Goal: Task Accomplishment & Management: Manage account settings

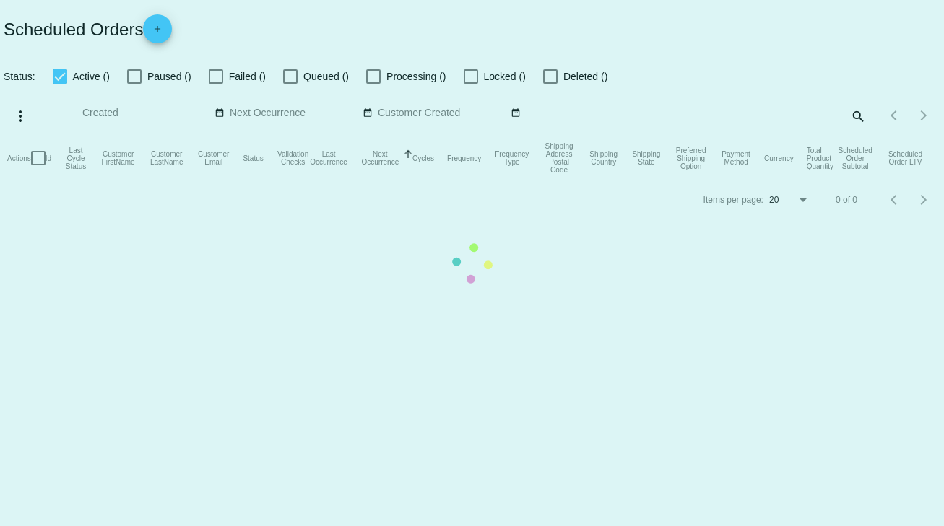
checkbox input "true"
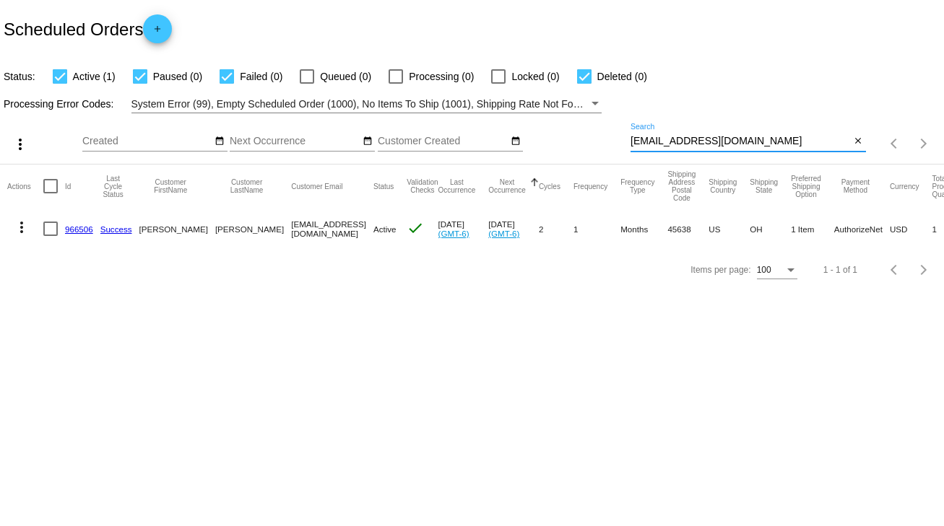
drag, startPoint x: 811, startPoint y: 139, endPoint x: 615, endPoint y: 143, distance: 196.5
click at [615, 143] on div "more_vert Sep Jan Feb Mar [DATE]" at bounding box center [472, 138] width 944 height 51
type input "639587"
click at [53, 234] on div at bounding box center [50, 229] width 14 height 14
click at [51, 236] on input "checkbox" at bounding box center [50, 236] width 1 height 1
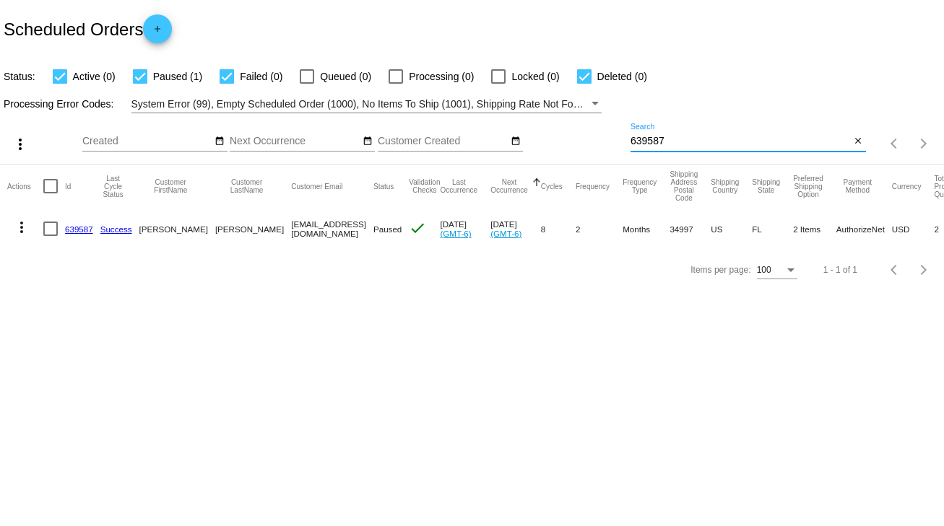
checkbox input "true"
click at [20, 230] on mat-icon "more_vert" at bounding box center [21, 227] width 17 height 17
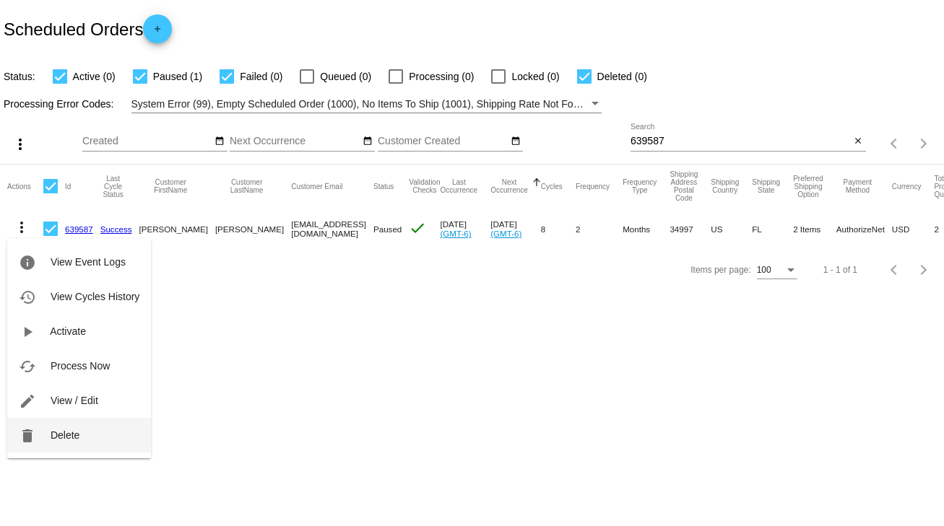
click at [56, 436] on span "Delete" at bounding box center [65, 436] width 29 height 12
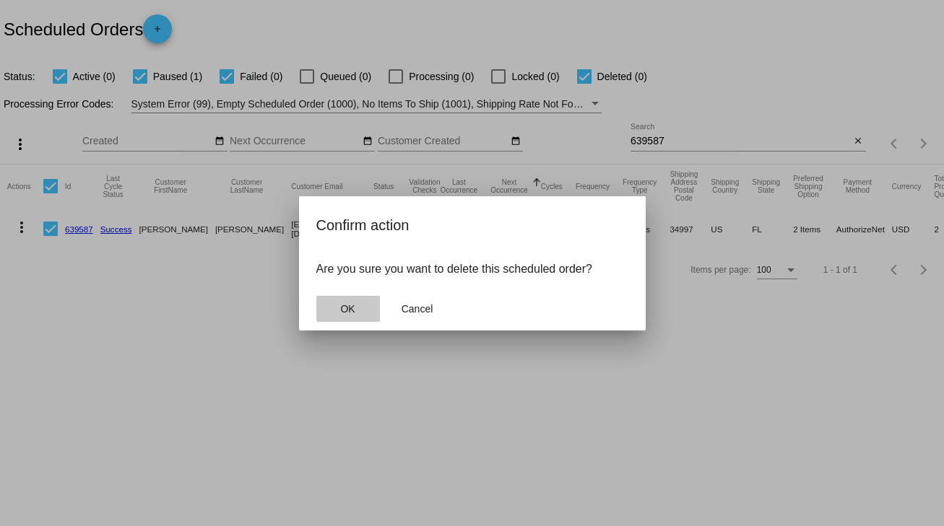
click at [350, 311] on span "OK" at bounding box center [347, 309] width 14 height 12
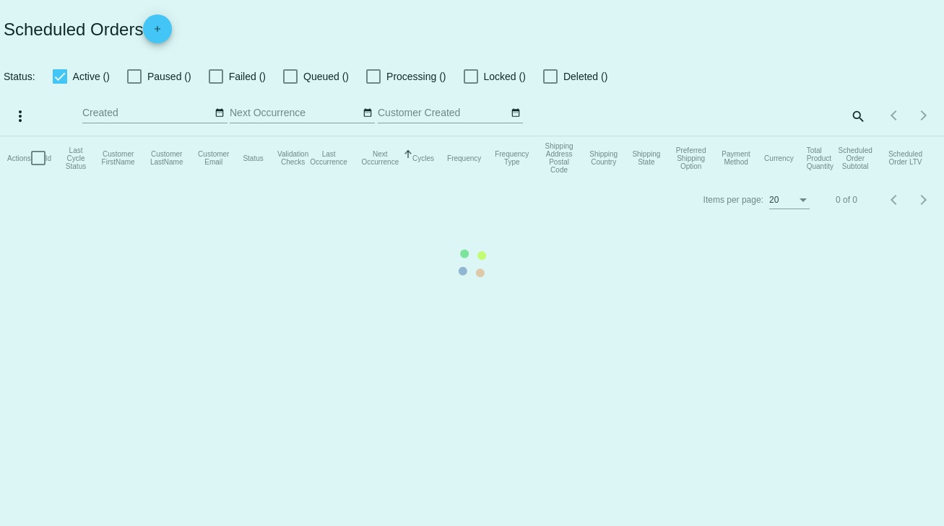
checkbox input "true"
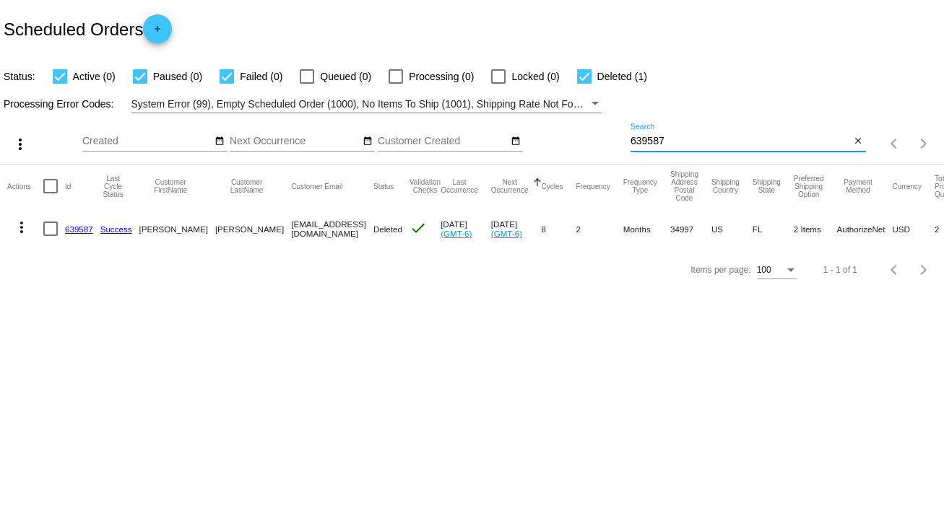
drag, startPoint x: 677, startPoint y: 138, endPoint x: 607, endPoint y: 140, distance: 70.8
click at [607, 140] on div "more_vert Sep Jan Feb Mar [DATE]" at bounding box center [472, 138] width 944 height 51
type input "792501"
click at [78, 230] on link "792501" at bounding box center [79, 229] width 28 height 9
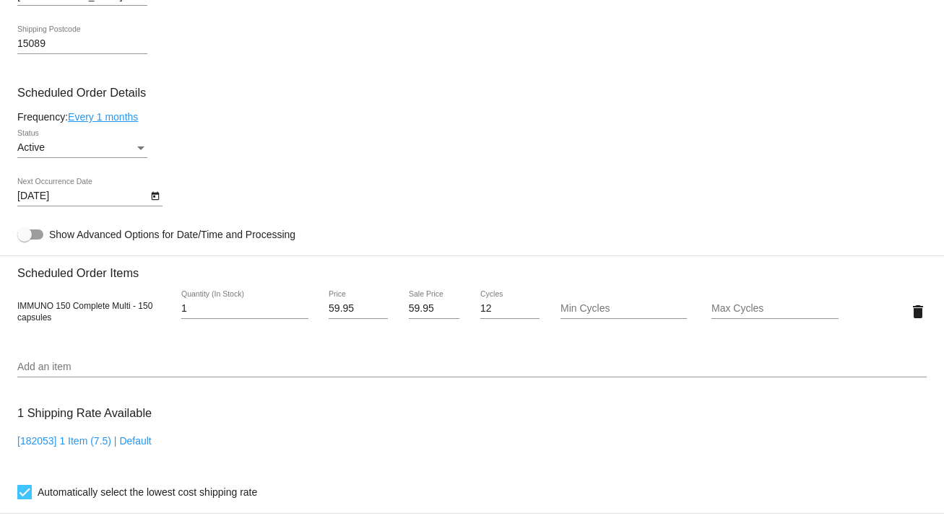
scroll to position [809, 0]
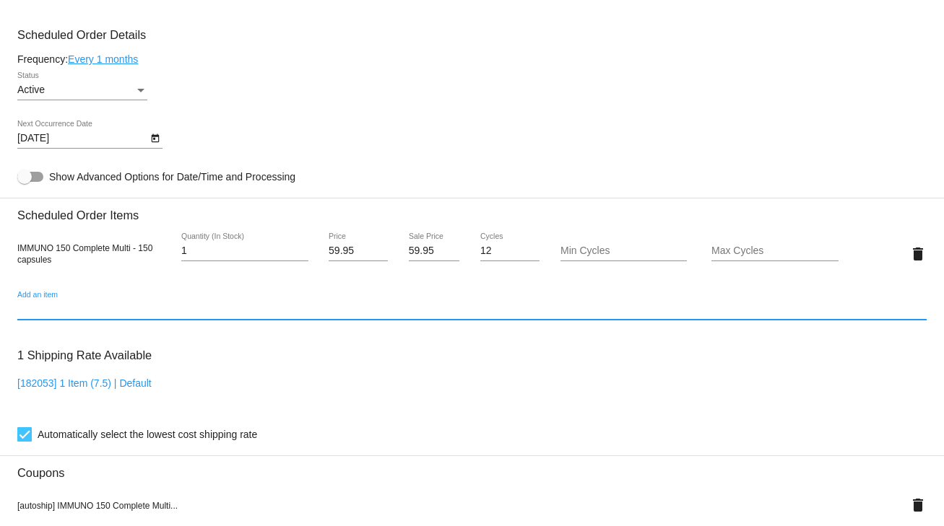
click at [57, 312] on input "Add an item" at bounding box center [471, 310] width 909 height 12
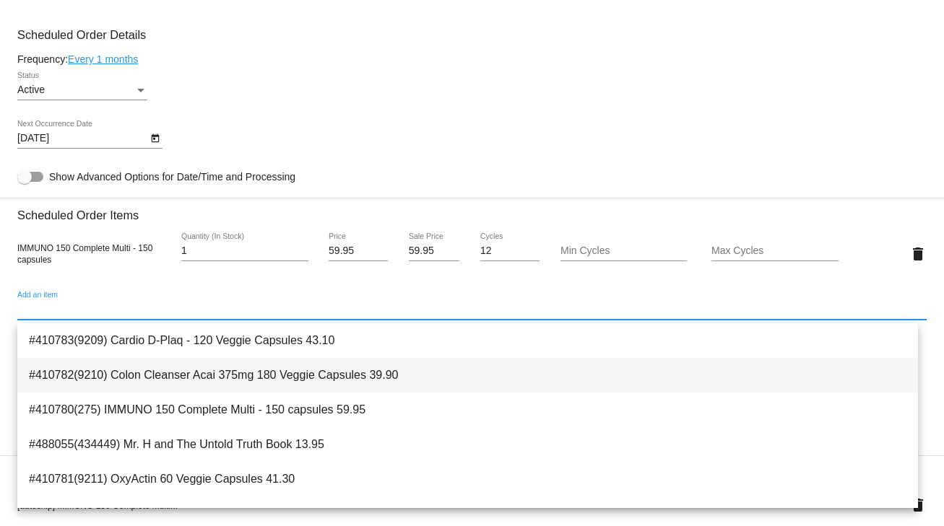
scroll to position [58, 0]
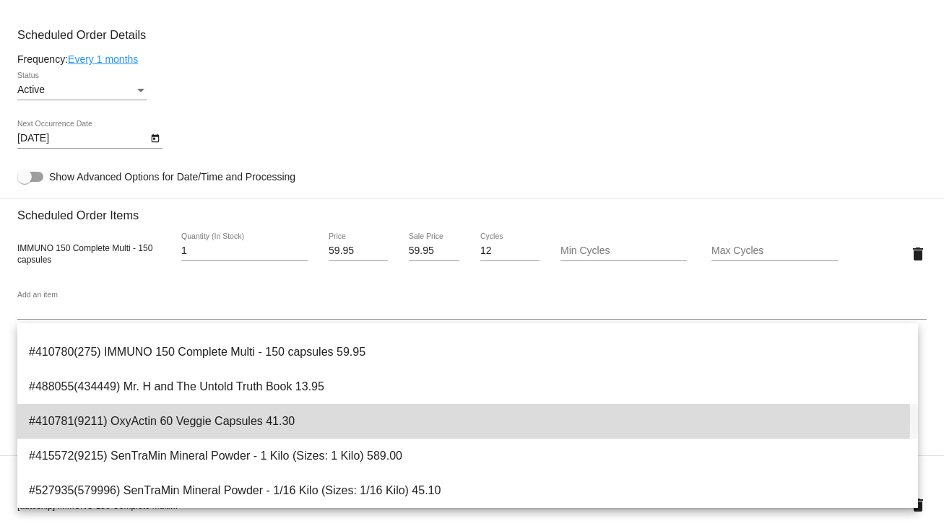
click at [299, 419] on span "#410781(9211) OxyActin 60 Veggie Capsules 41.30" at bounding box center [467, 421] width 877 height 35
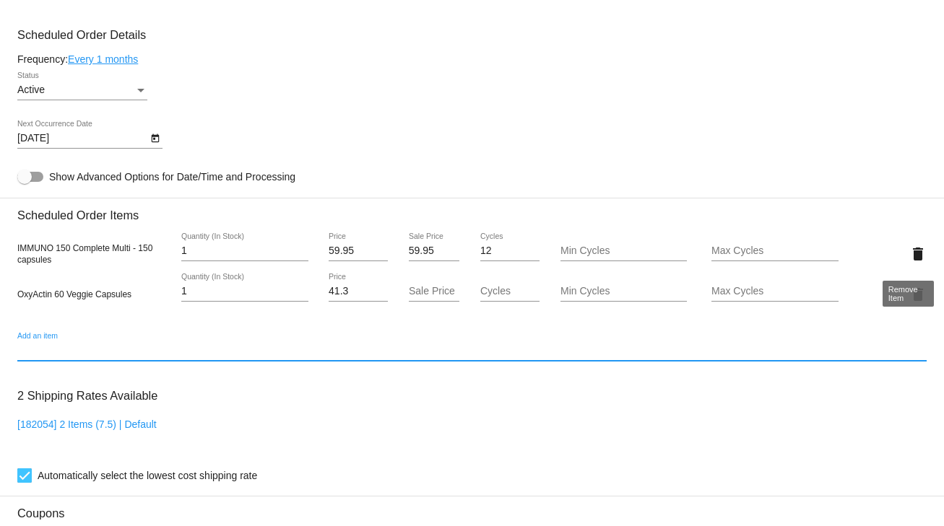
click at [909, 256] on mat-icon "delete" at bounding box center [917, 254] width 17 height 17
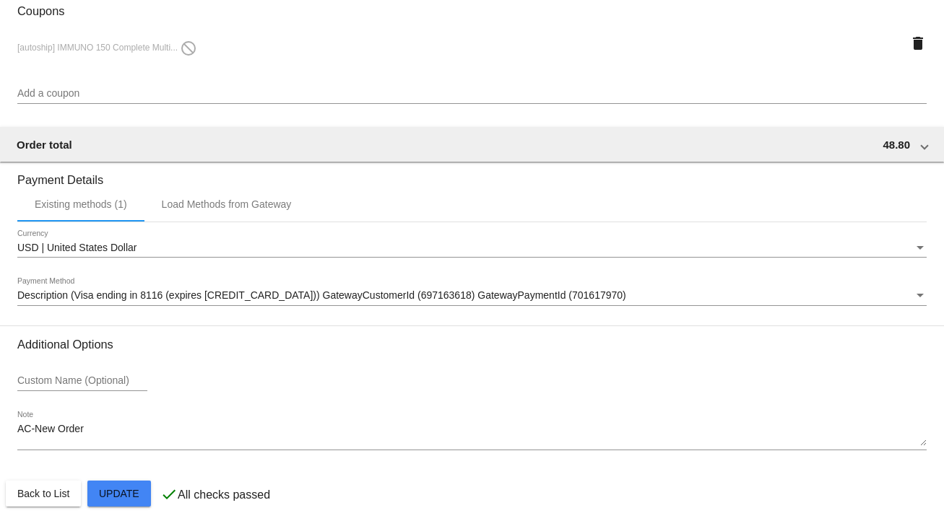
scroll to position [1279, 0]
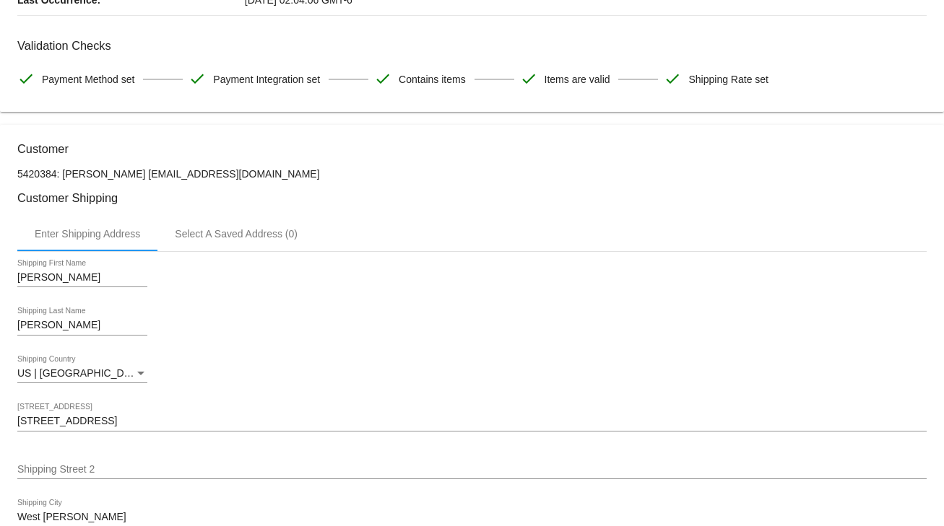
scroll to position [0, 0]
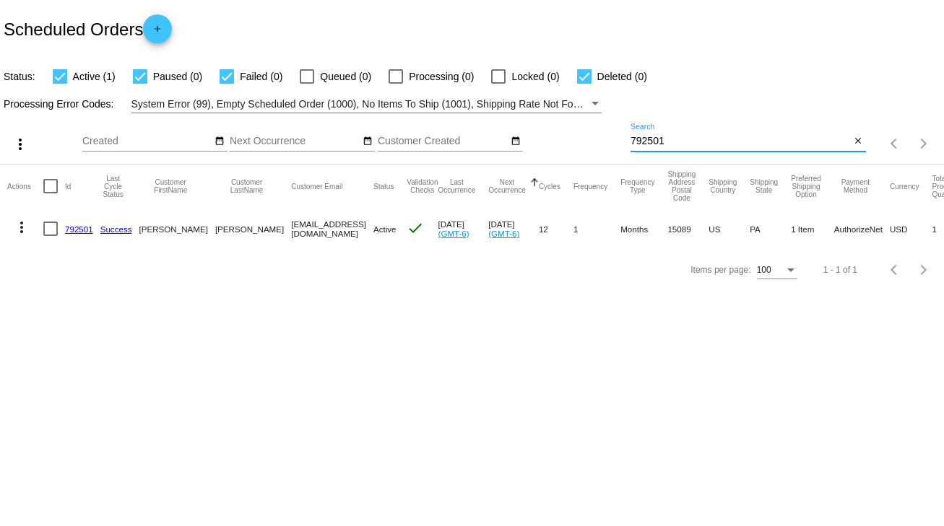
drag, startPoint x: 672, startPoint y: 138, endPoint x: 620, endPoint y: 141, distance: 52.1
click at [620, 141] on div "more_vert Sep Jan Feb Mar [DATE]" at bounding box center [472, 138] width 944 height 51
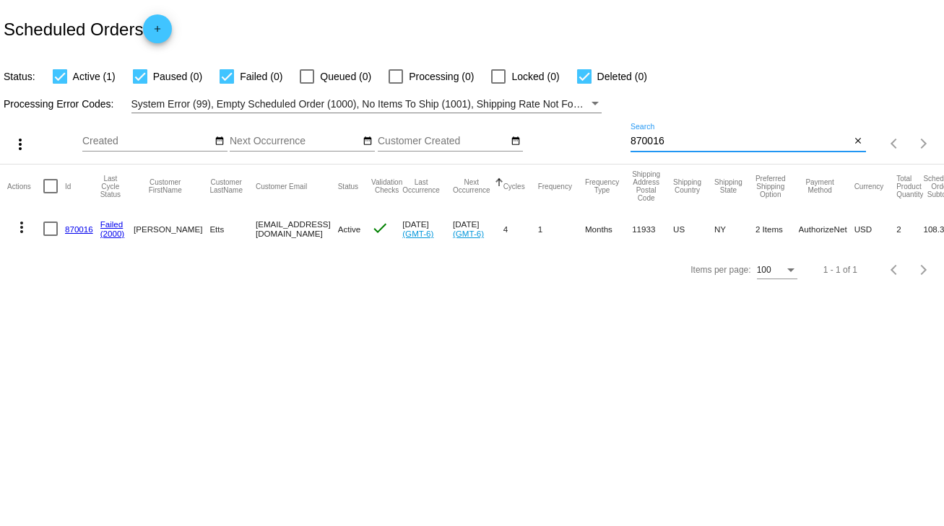
type input "870016"
click at [69, 230] on link "870016" at bounding box center [79, 229] width 28 height 9
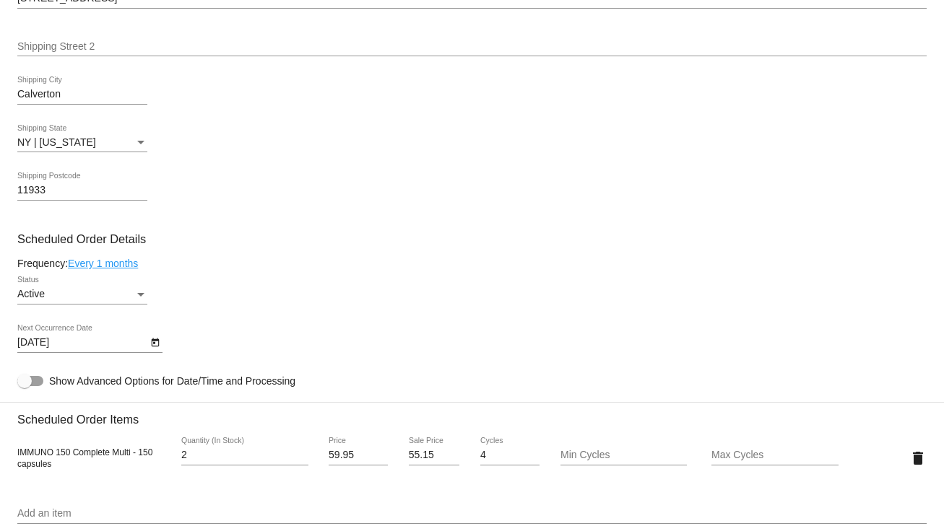
scroll to position [693, 0]
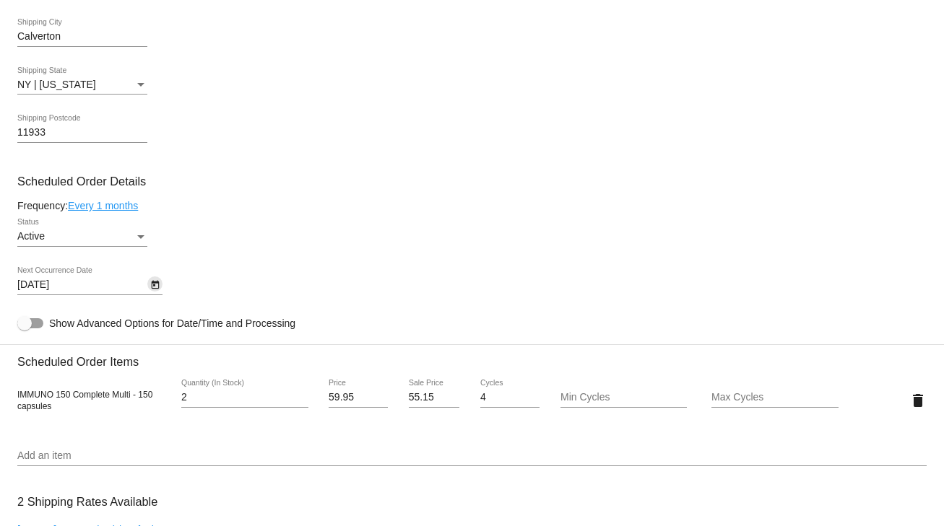
click at [156, 289] on icon "Open calendar" at bounding box center [155, 285] width 10 height 17
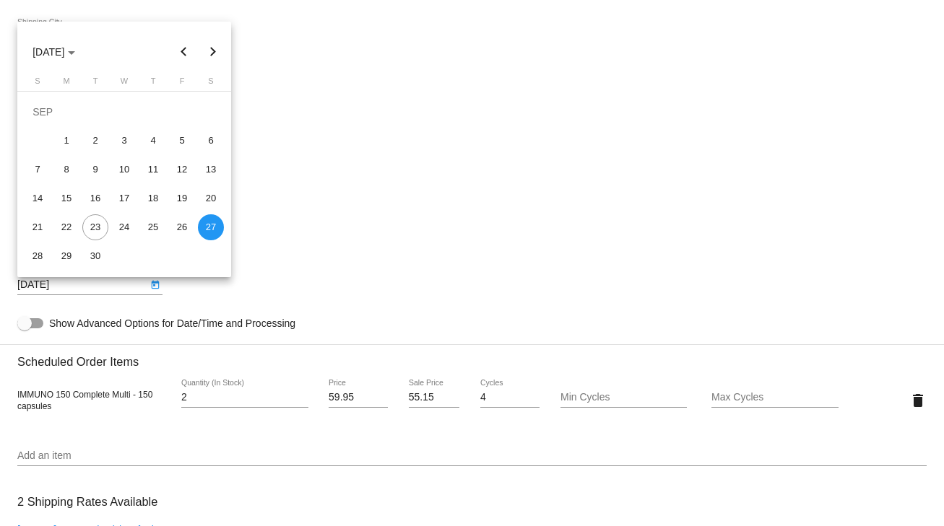
click at [213, 58] on button "Next month" at bounding box center [213, 52] width 29 height 29
click at [213, 113] on div "4" at bounding box center [211, 112] width 26 height 26
type input "10/4/2025"
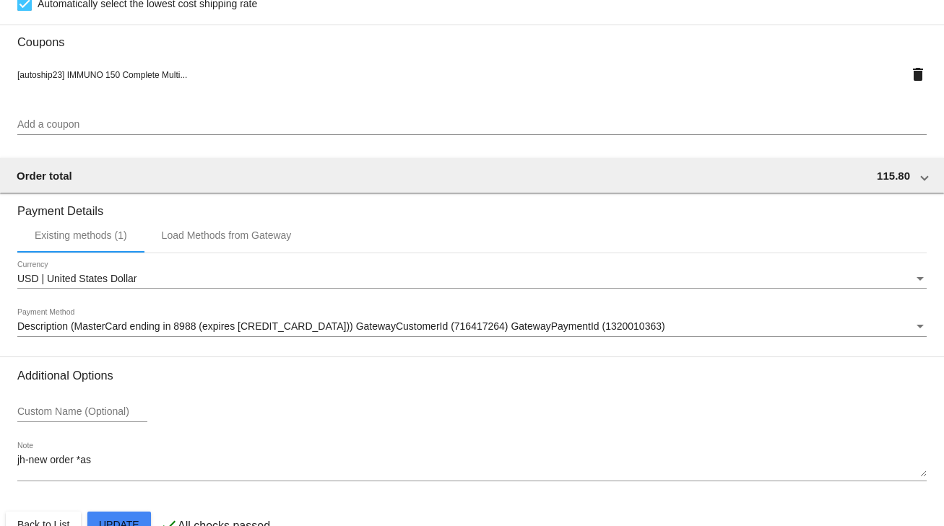
scroll to position [1310, 0]
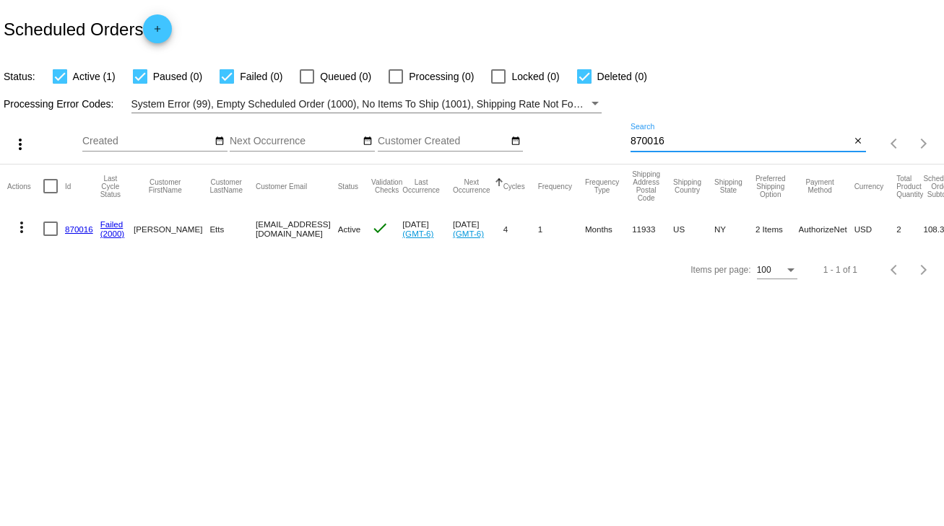
drag, startPoint x: 667, startPoint y: 140, endPoint x: 621, endPoint y: 142, distance: 46.2
click at [621, 142] on div "more_vert Sep Jan Feb Mar [DATE]" at bounding box center [472, 138] width 944 height 51
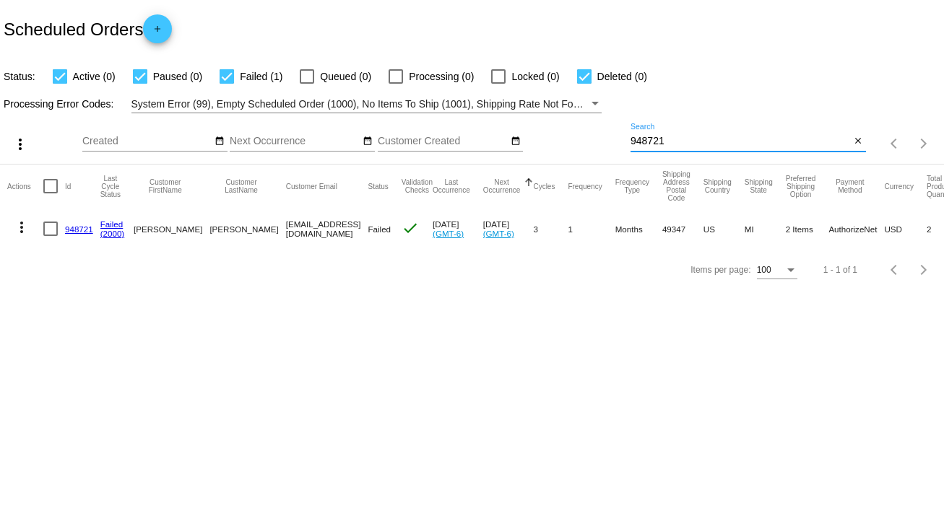
type input "948721"
click at [72, 225] on link "948721" at bounding box center [79, 229] width 28 height 9
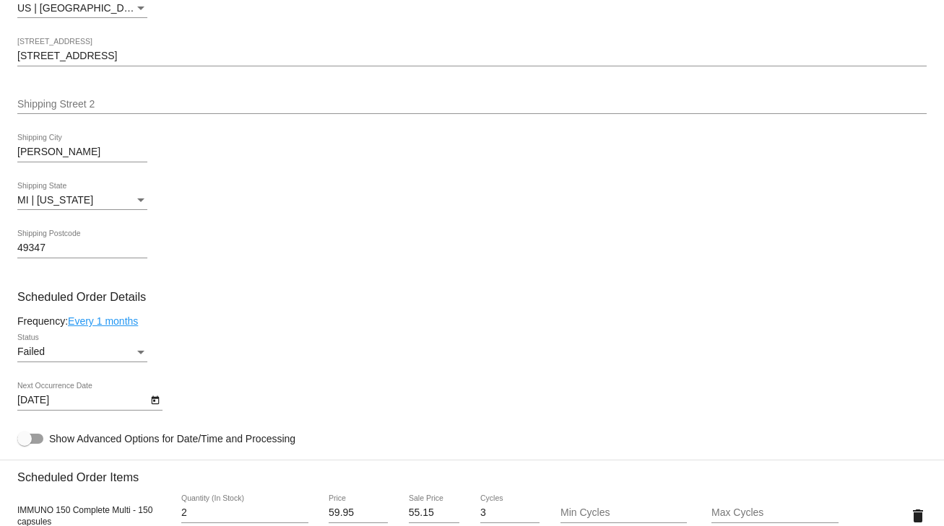
scroll to position [693, 0]
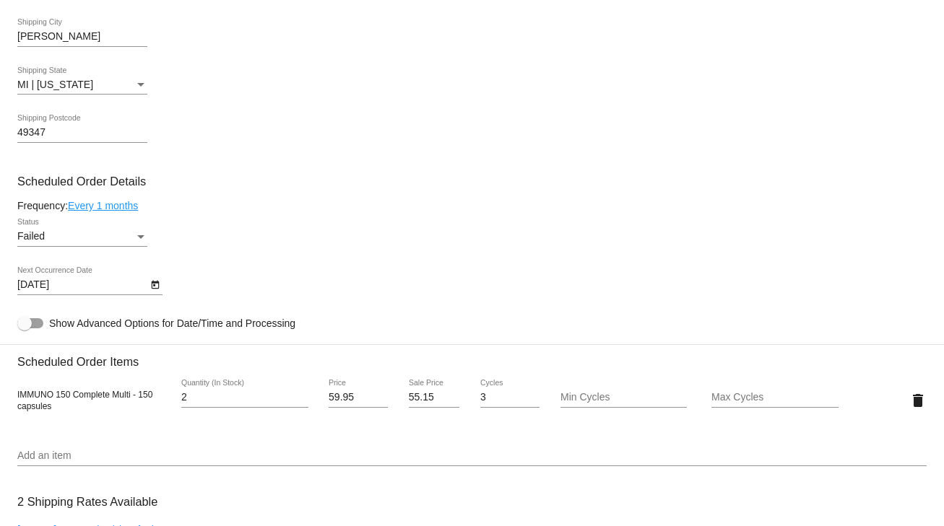
click at [55, 246] on div "Failed Status" at bounding box center [82, 233] width 130 height 28
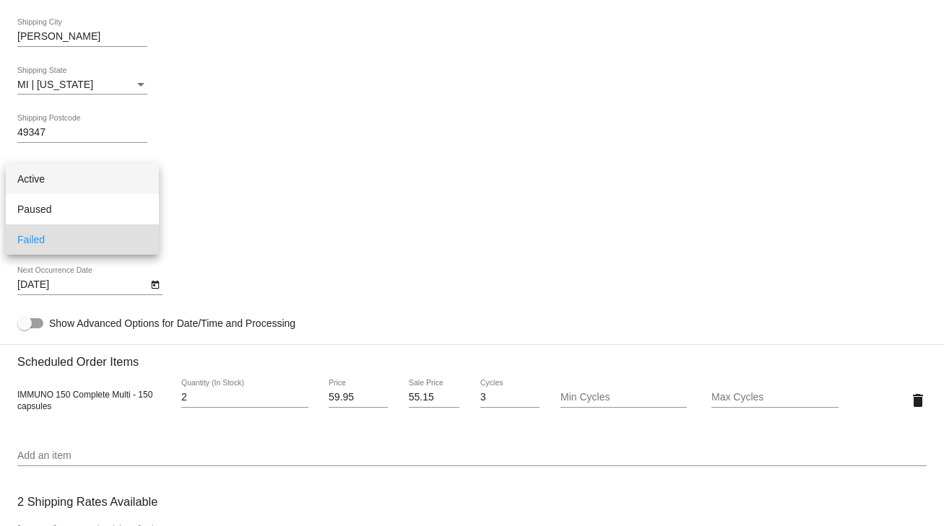
click at [39, 180] on span "Active" at bounding box center [82, 179] width 130 height 30
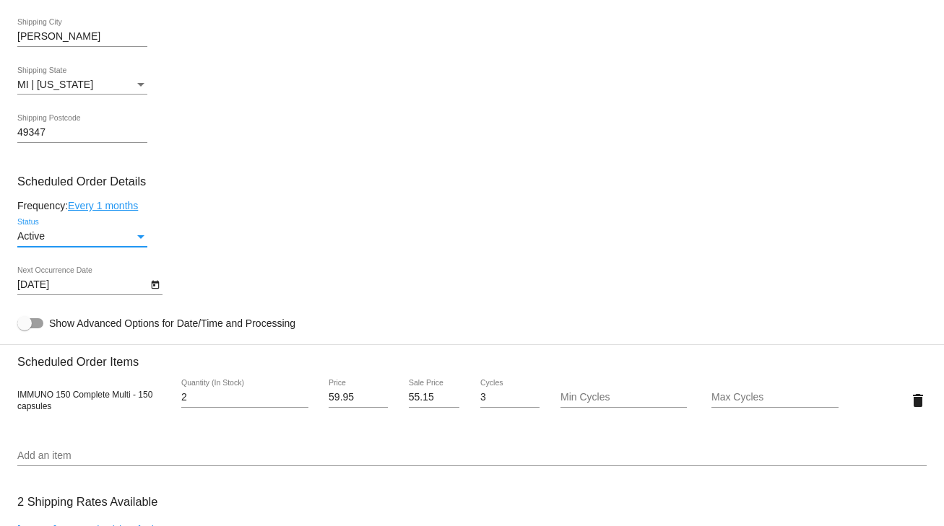
click at [154, 289] on icon "Open calendar" at bounding box center [155, 285] width 8 height 9
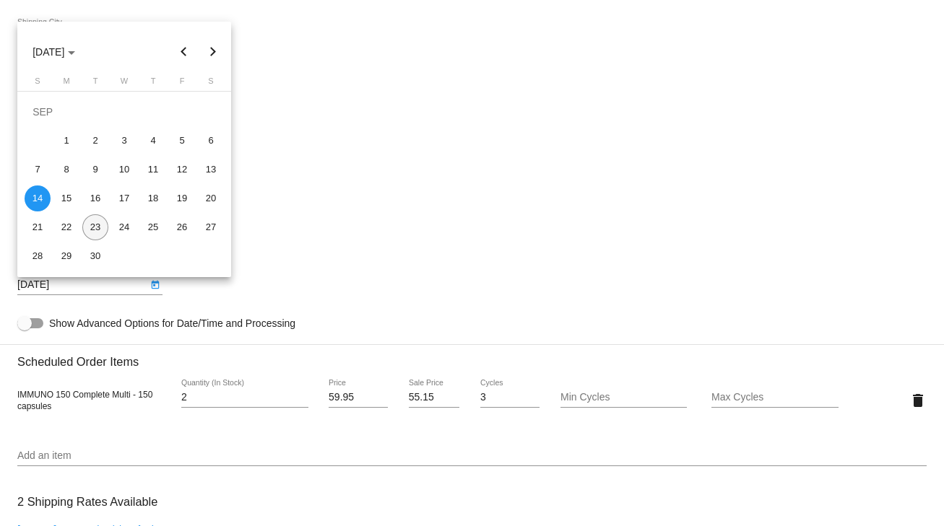
click at [101, 225] on div "23" at bounding box center [95, 227] width 26 height 26
type input "9/23/2025"
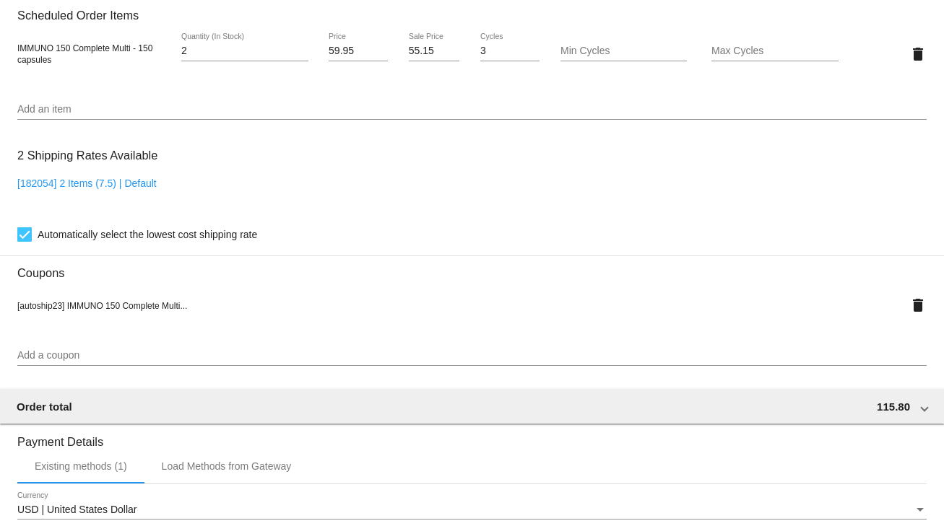
scroll to position [1310, 0]
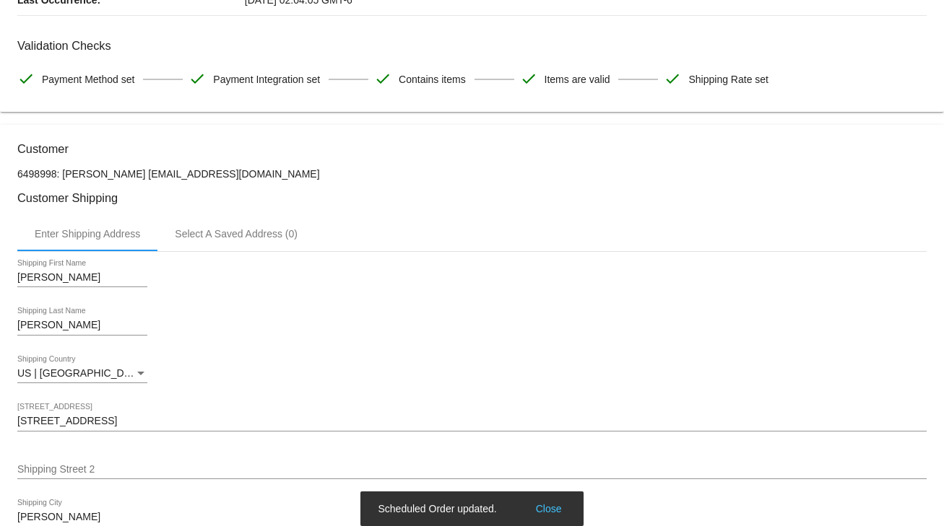
scroll to position [0, 0]
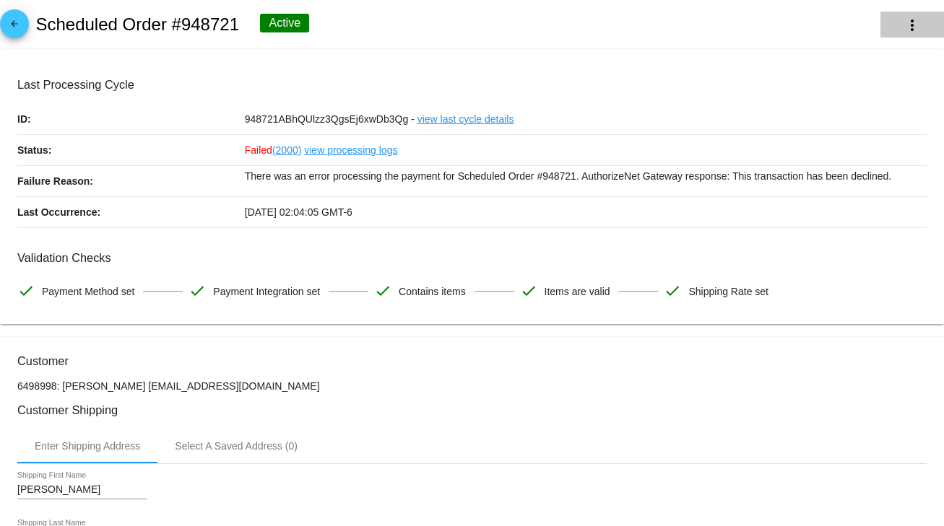
click at [906, 25] on mat-icon "more_vert" at bounding box center [911, 25] width 17 height 17
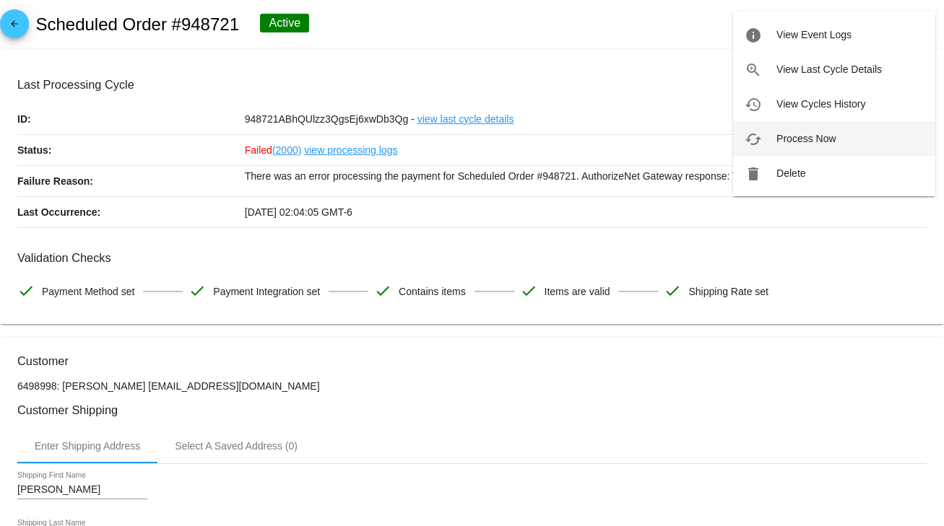
click at [794, 140] on span "Process Now" at bounding box center [805, 139] width 59 height 12
